Goal: Check status: Check status

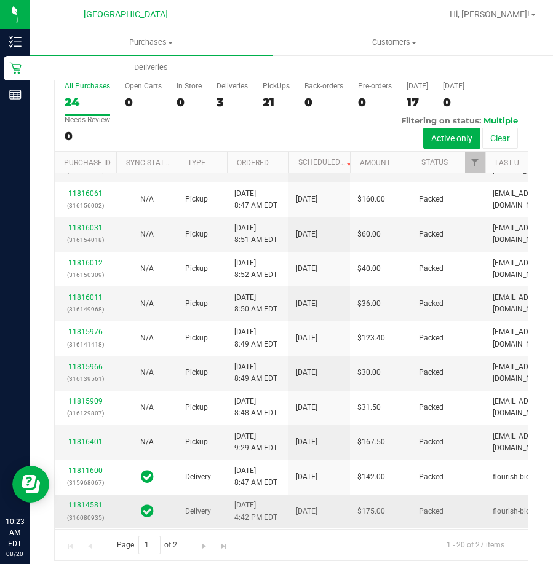
scroll to position [28, 0]
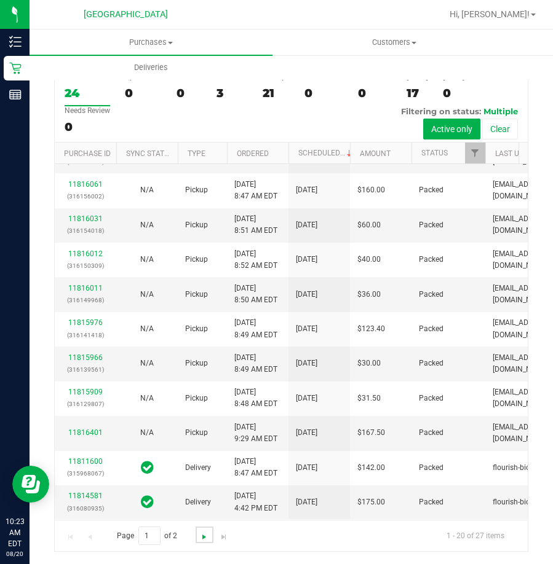
click at [202, 535] on span "Go to the next page" at bounding box center [204, 537] width 10 height 10
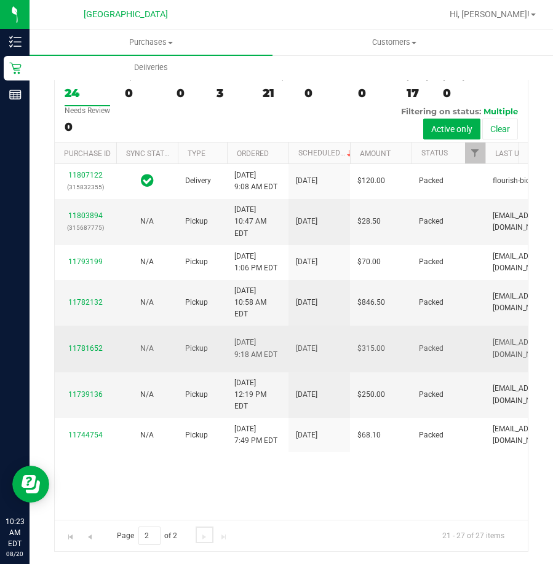
scroll to position [139, 0]
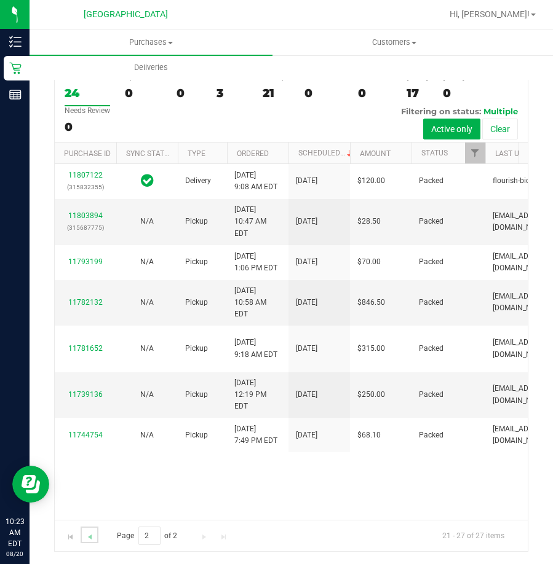
click at [92, 531] on link "Go to the previous page" at bounding box center [90, 535] width 18 height 17
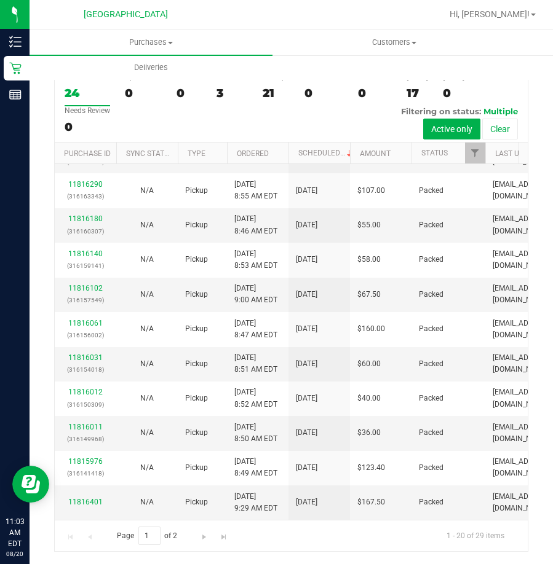
scroll to position [747, 0]
click at [205, 534] on span "Go to the next page" at bounding box center [204, 537] width 10 height 10
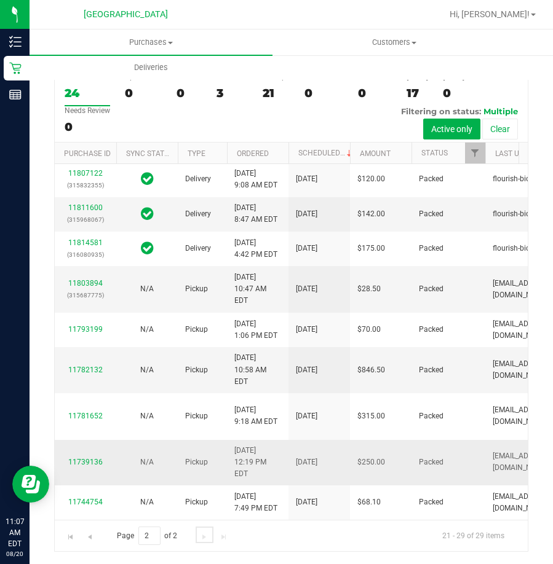
scroll to position [290, 0]
click at [88, 537] on span "Go to the previous page" at bounding box center [90, 537] width 10 height 10
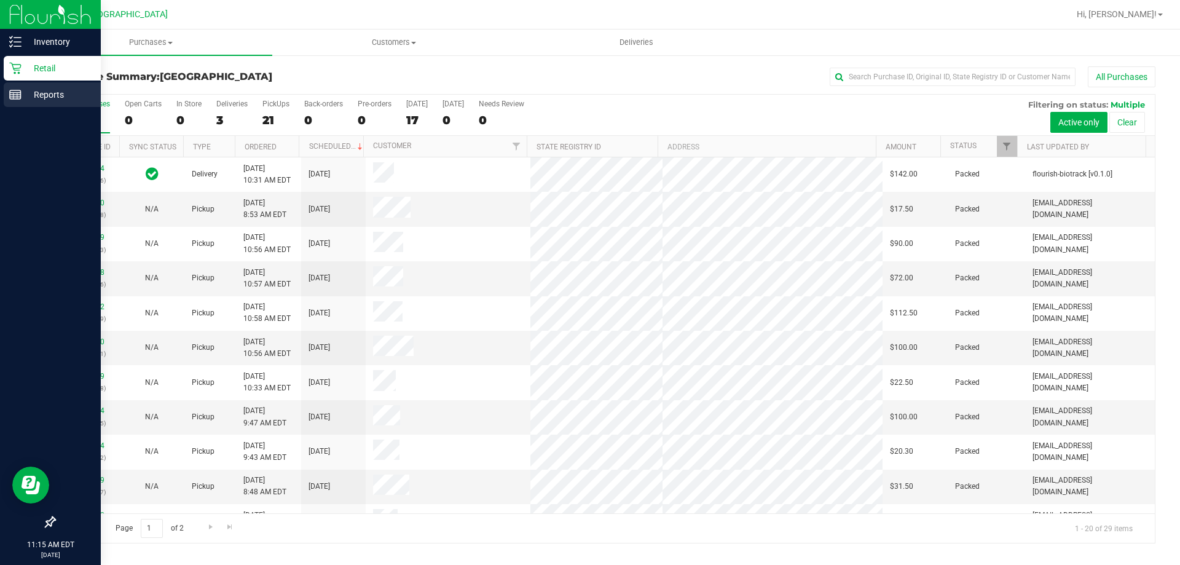
scroll to position [0, 0]
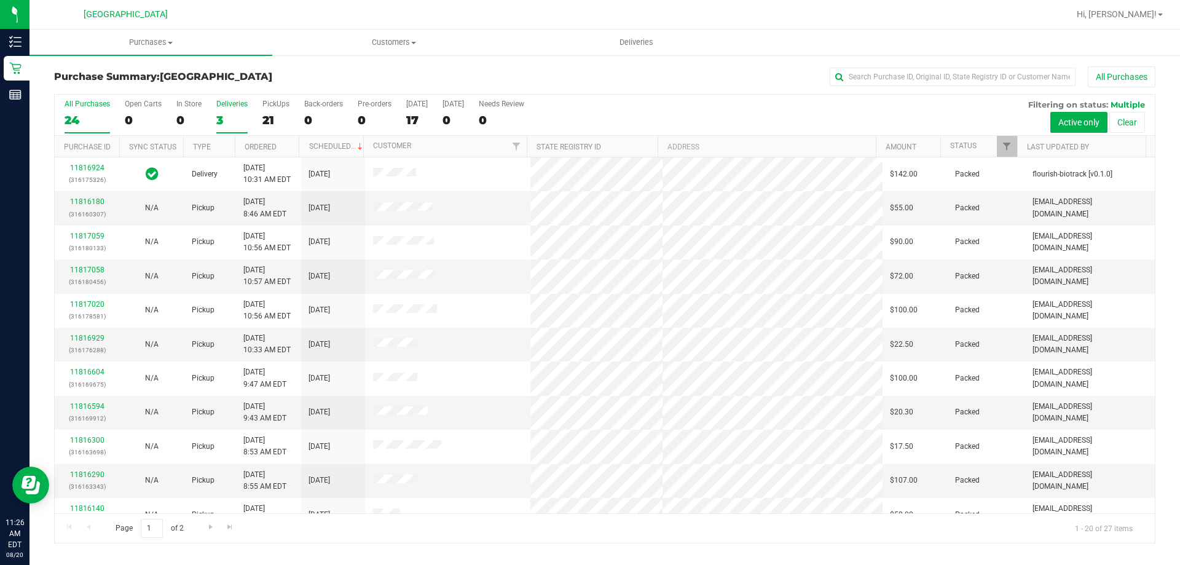
click at [226, 122] on div "3" at bounding box center [231, 120] width 31 height 14
click at [0, 0] on input "Deliveries 3" at bounding box center [0, 0] width 0 height 0
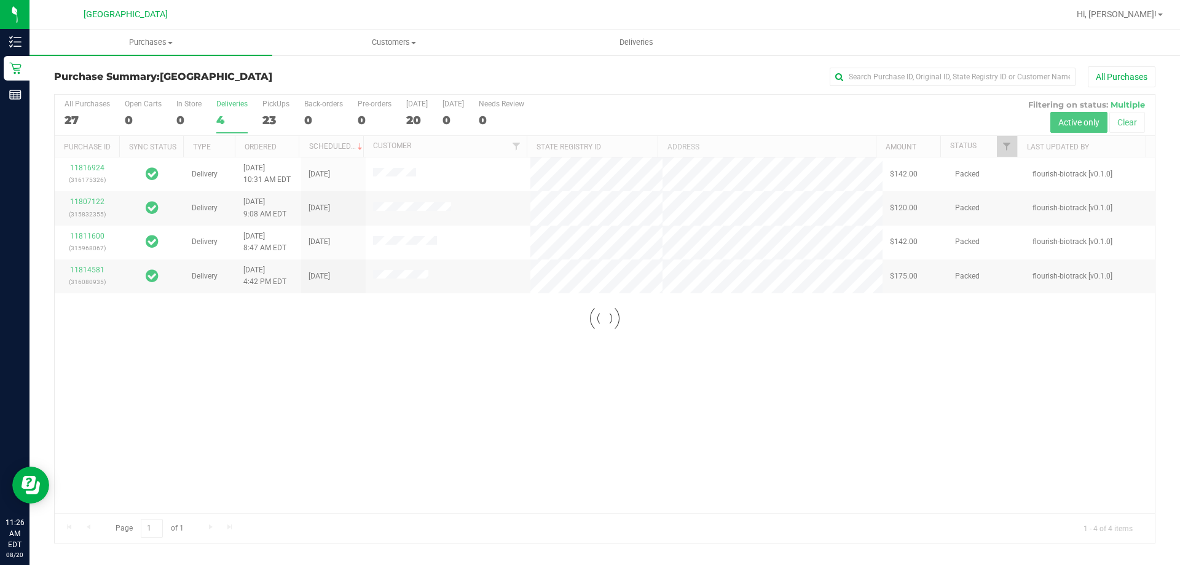
click at [493, 417] on div at bounding box center [605, 319] width 1100 height 448
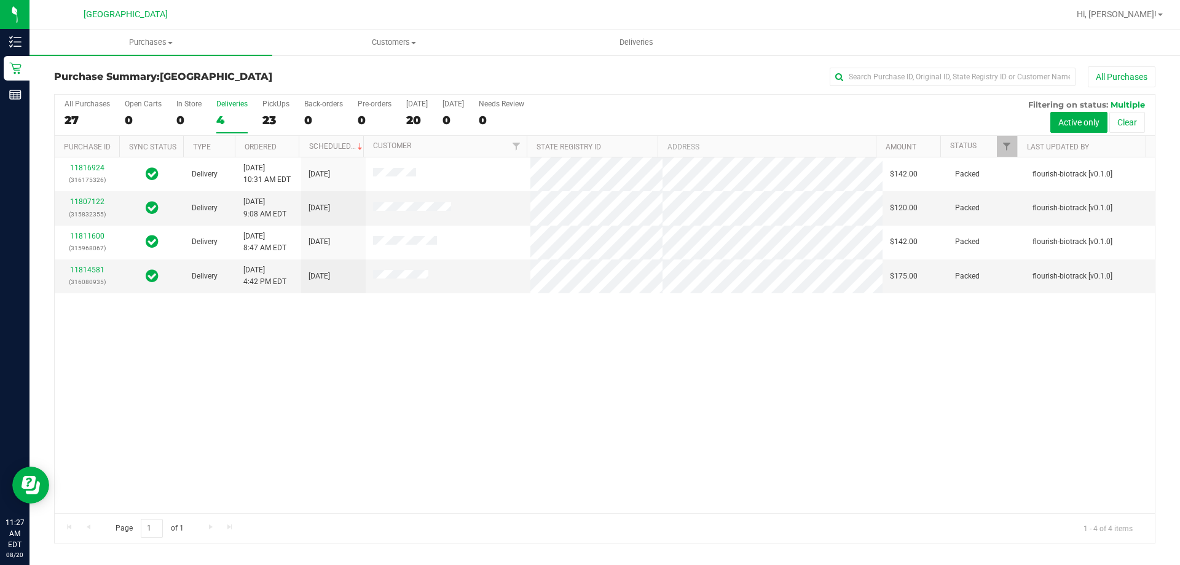
click at [552, 343] on div "11816924 (316175326) Delivery [DATE] 10:31 AM EDT 8/25/2025 $142.00 Packed flou…" at bounding box center [605, 335] width 1100 height 356
click at [277, 127] on label "PickUps 23" at bounding box center [275, 117] width 27 height 34
click at [0, 0] on input "PickUps 23" at bounding box center [0, 0] width 0 height 0
